Goal: Transaction & Acquisition: Purchase product/service

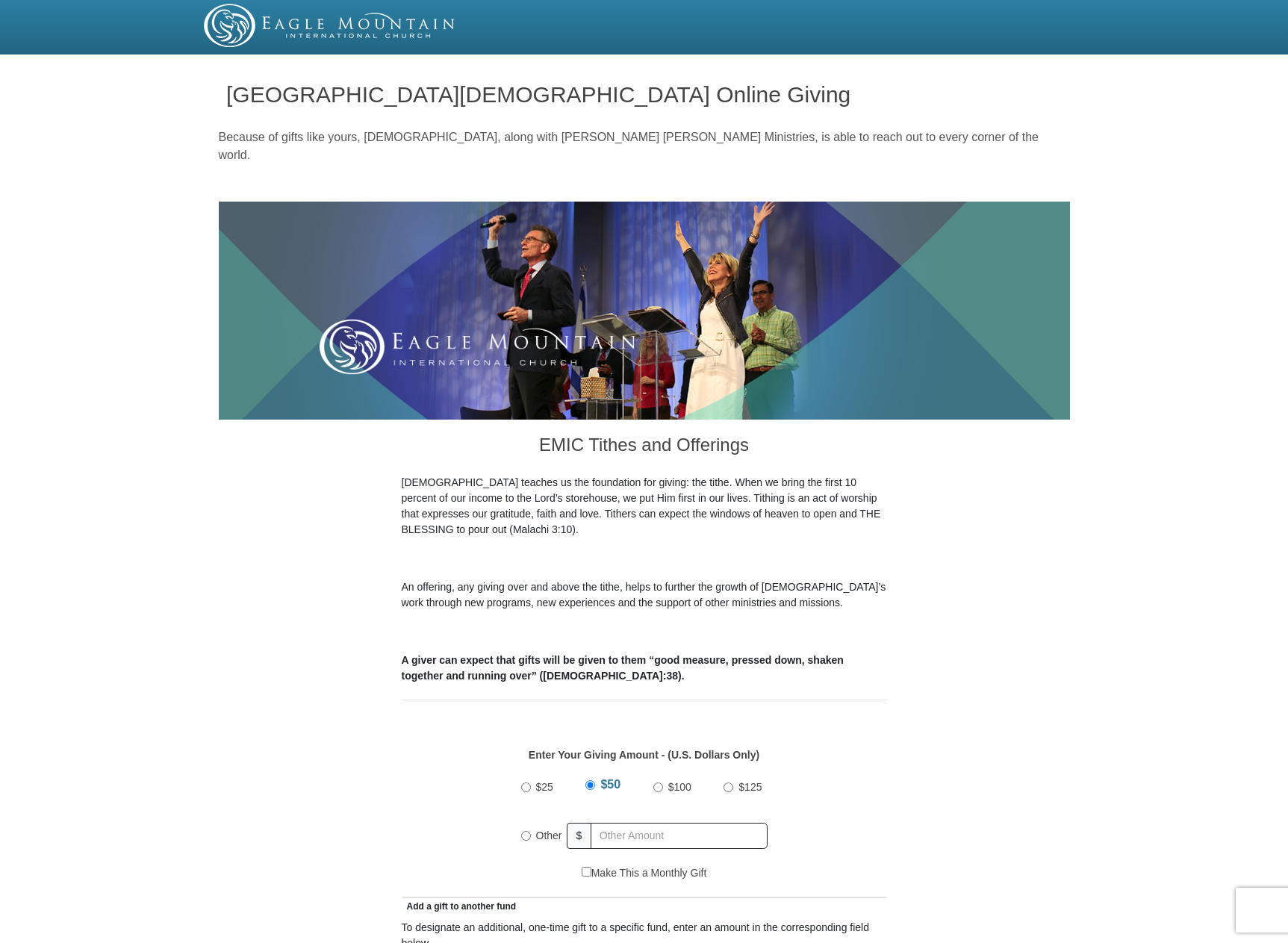
click at [527, 783] on input "$25" at bounding box center [526, 787] width 10 height 10
radio input "true"
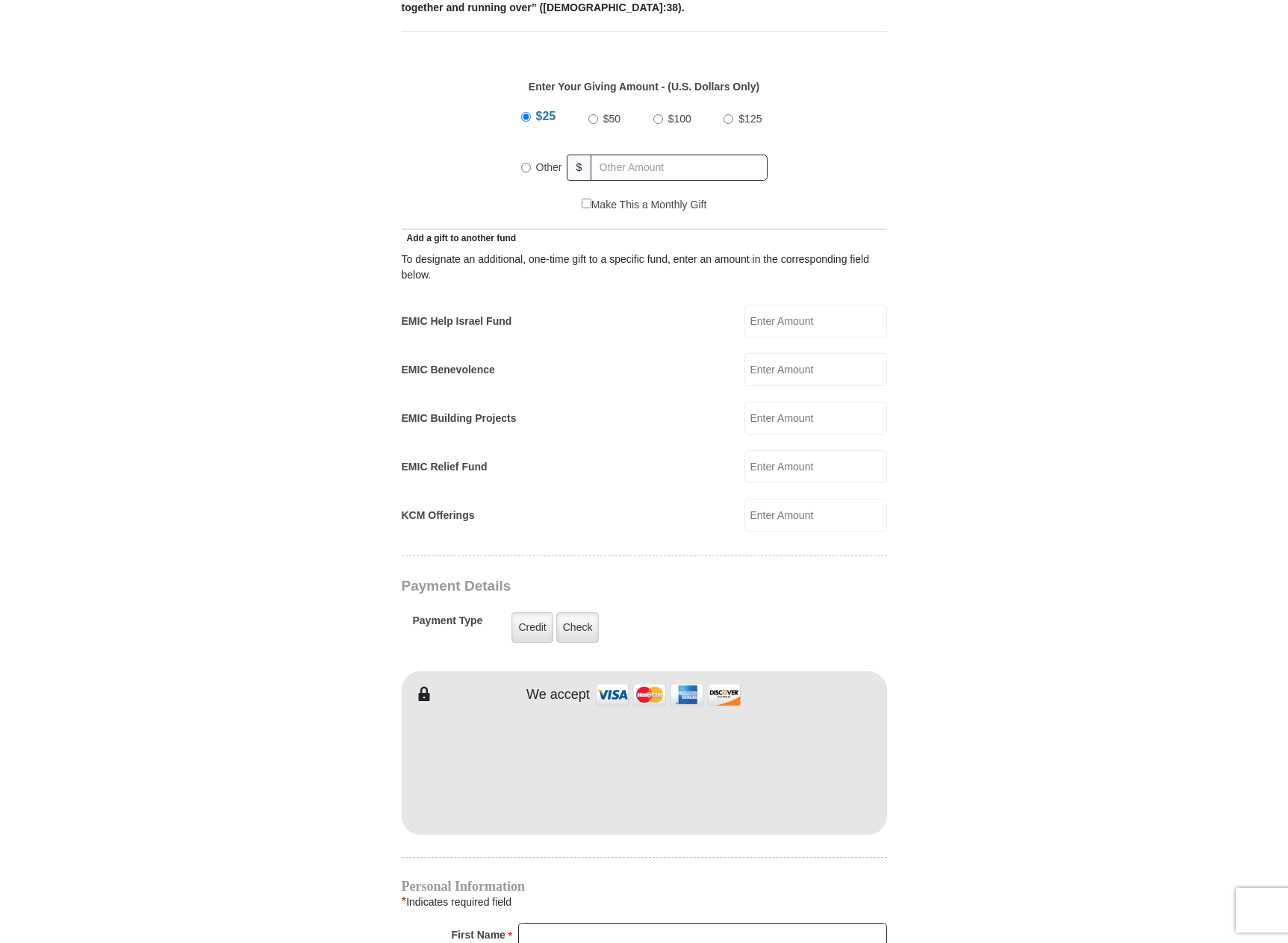
scroll to position [672, 0]
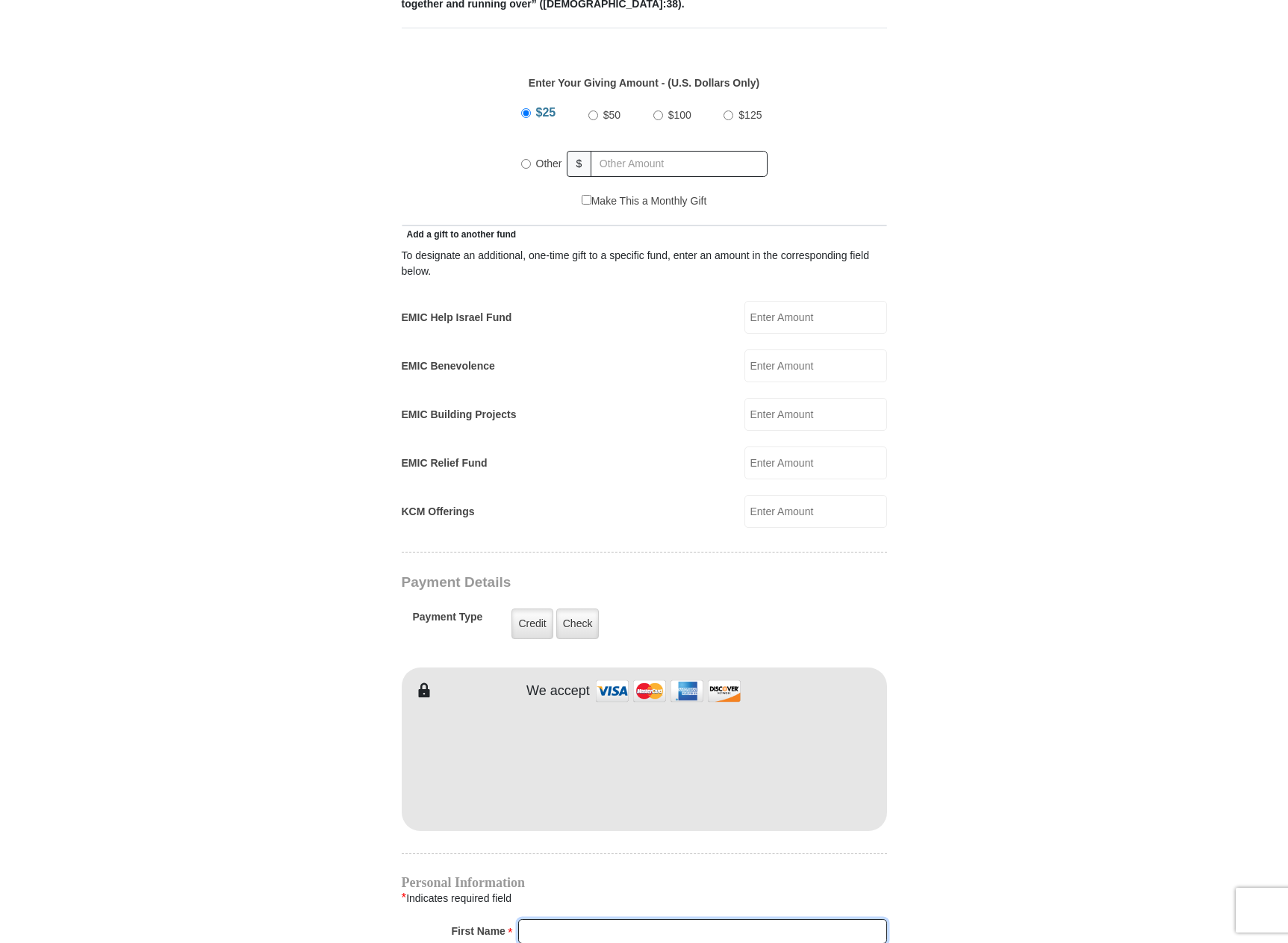
type input "[PERSON_NAME]"
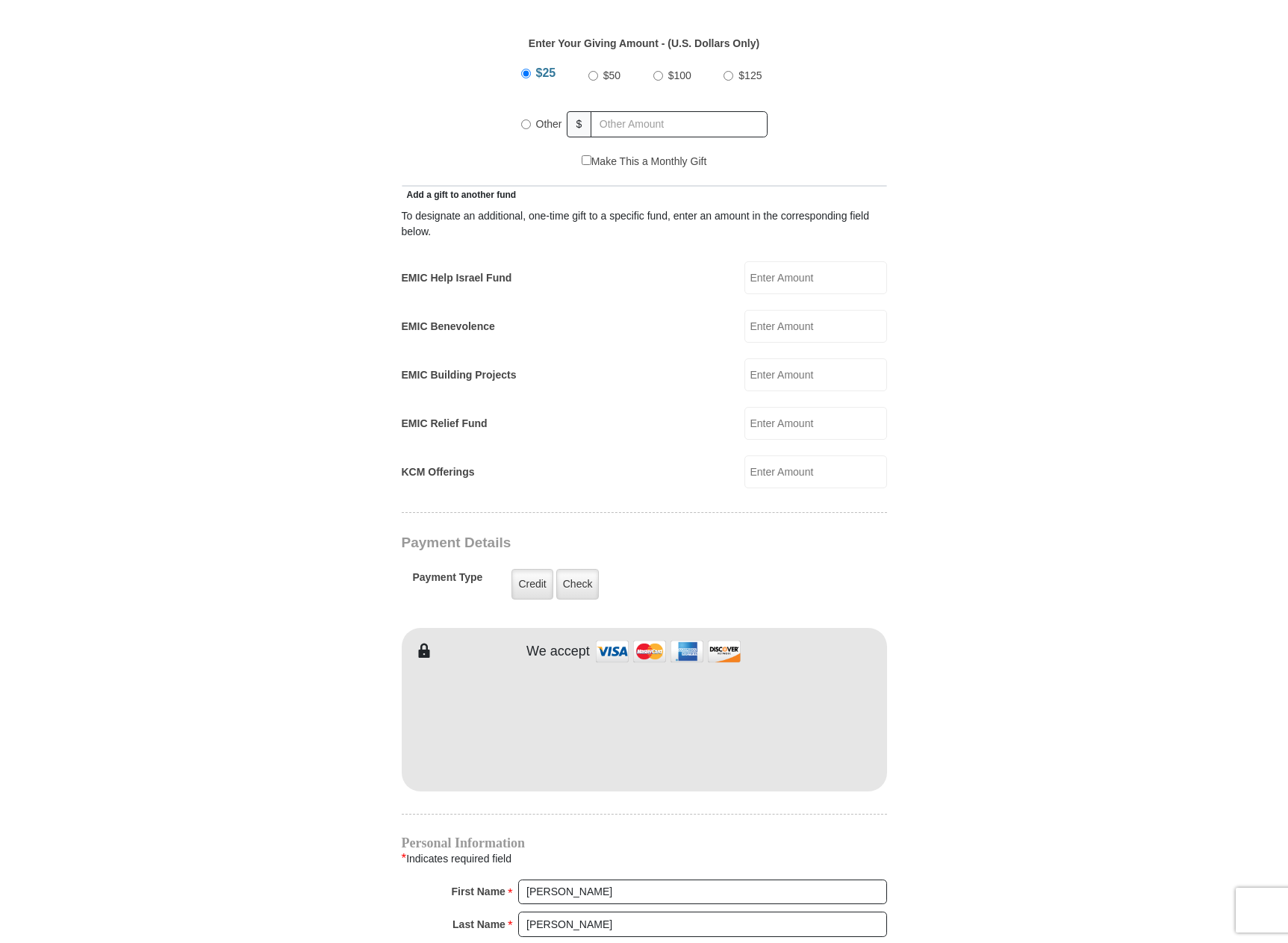
scroll to position [1120, 0]
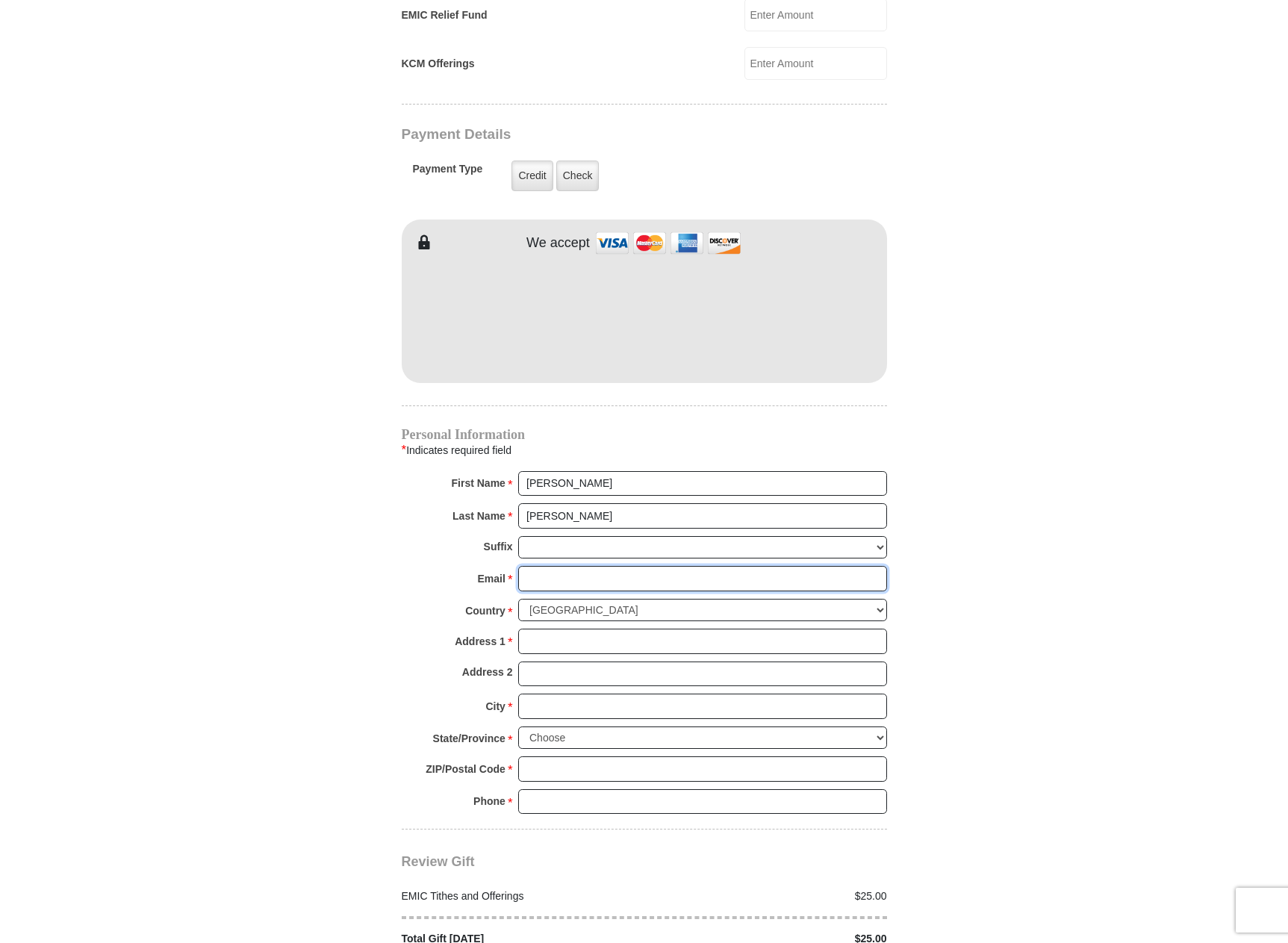
click at [599, 566] on input "Email *" at bounding box center [702, 579] width 369 height 25
type input "[EMAIL_ADDRESS][DOMAIN_NAME]"
type input "[STREET_ADDRESS][PERSON_NAME]"
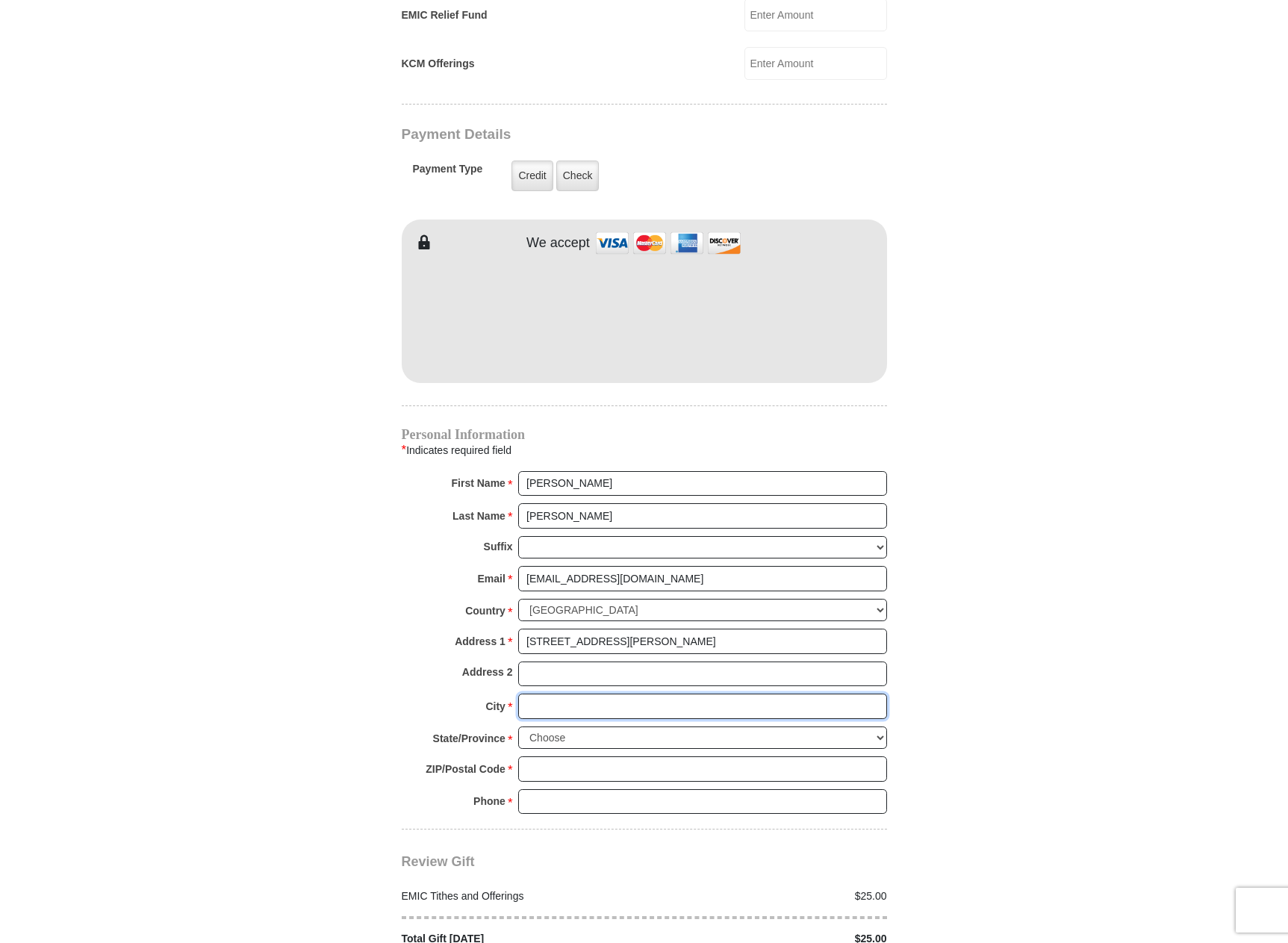
type input "BEAVERTON"
select select "OR"
type input "97007"
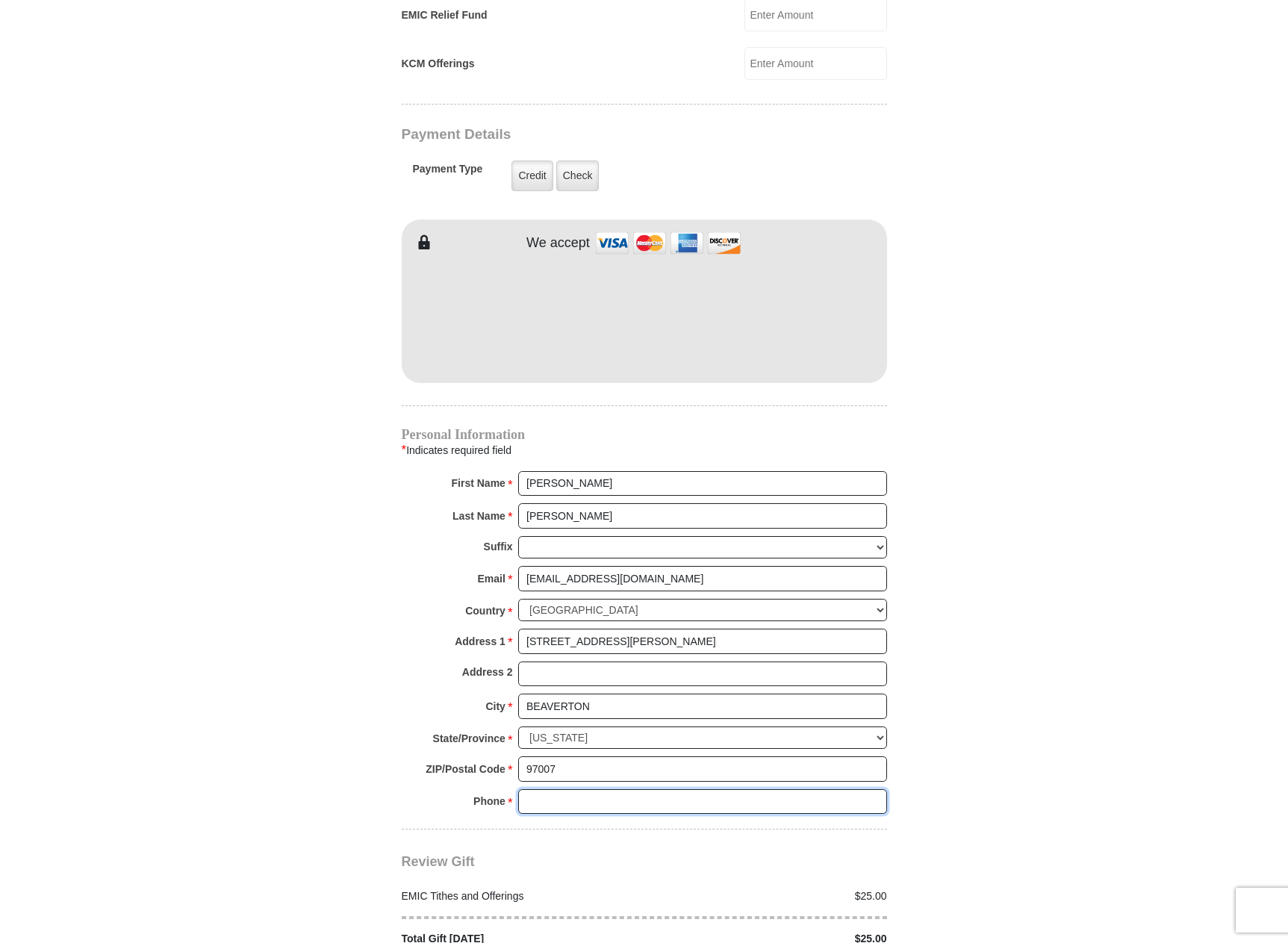
type input "5032674243"
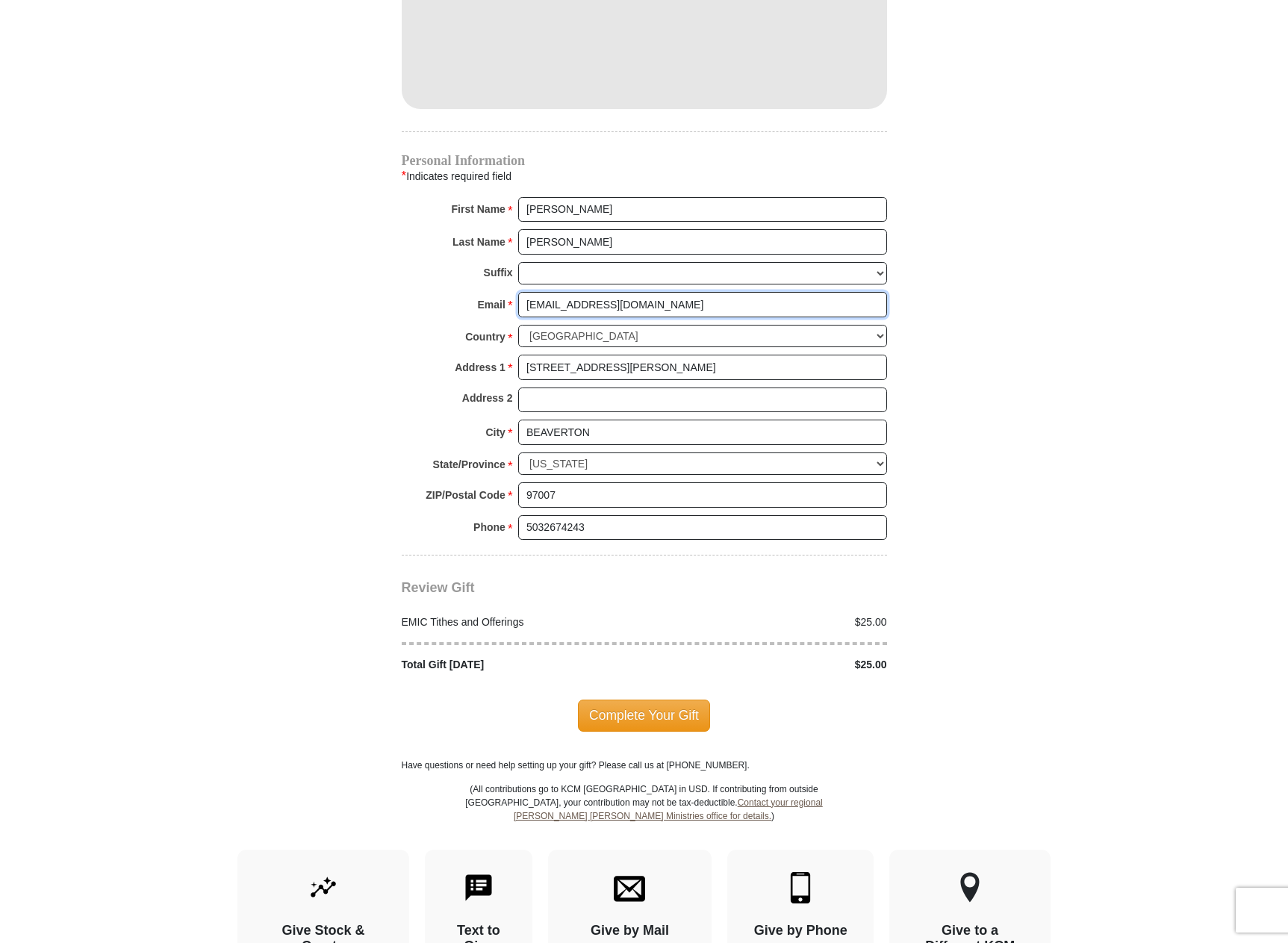
scroll to position [1494, 0]
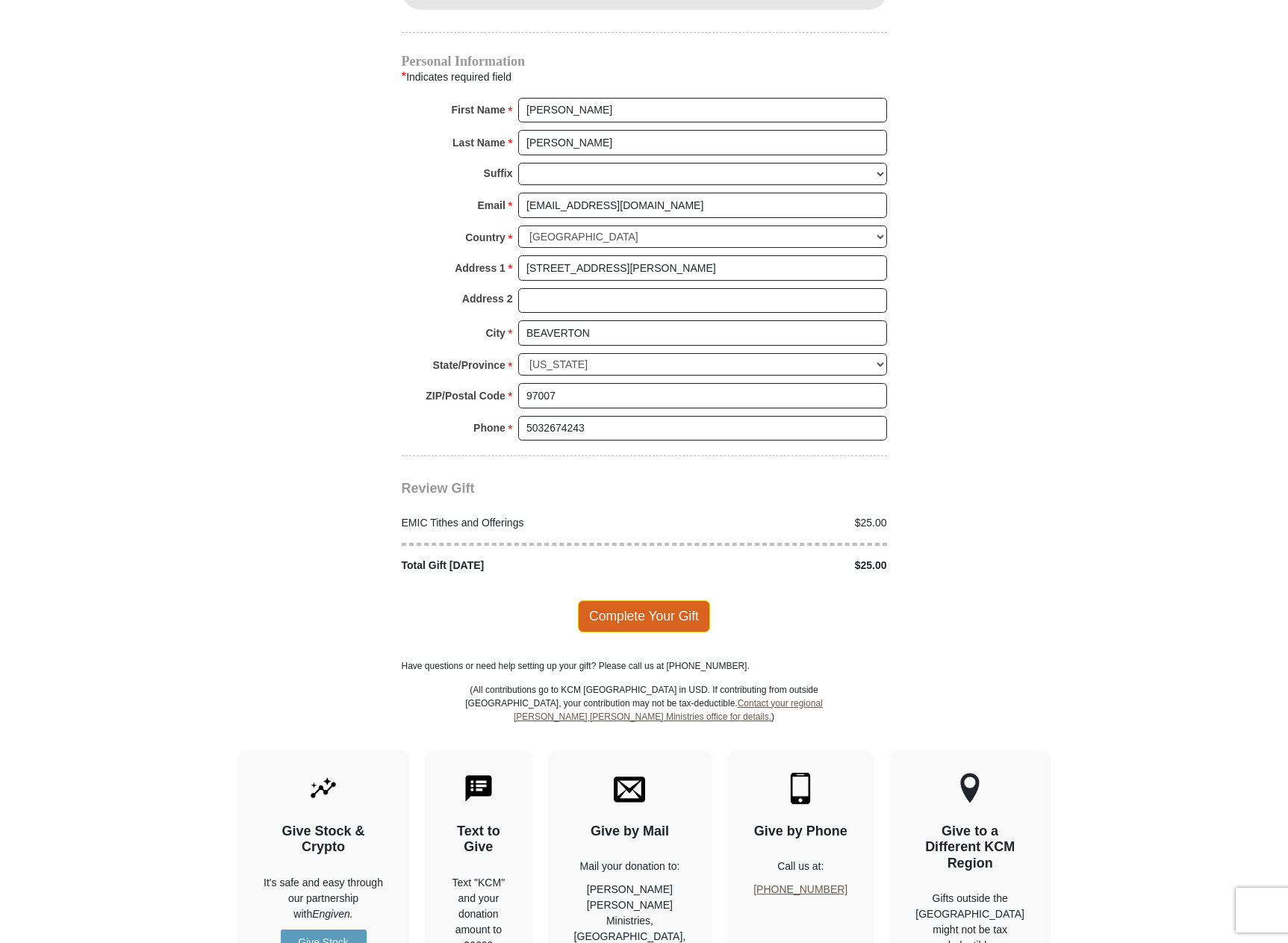
click at [614, 606] on span "Complete Your Gift" at bounding box center [644, 616] width 132 height 31
